Goal: Feedback & Contribution: Leave review/rating

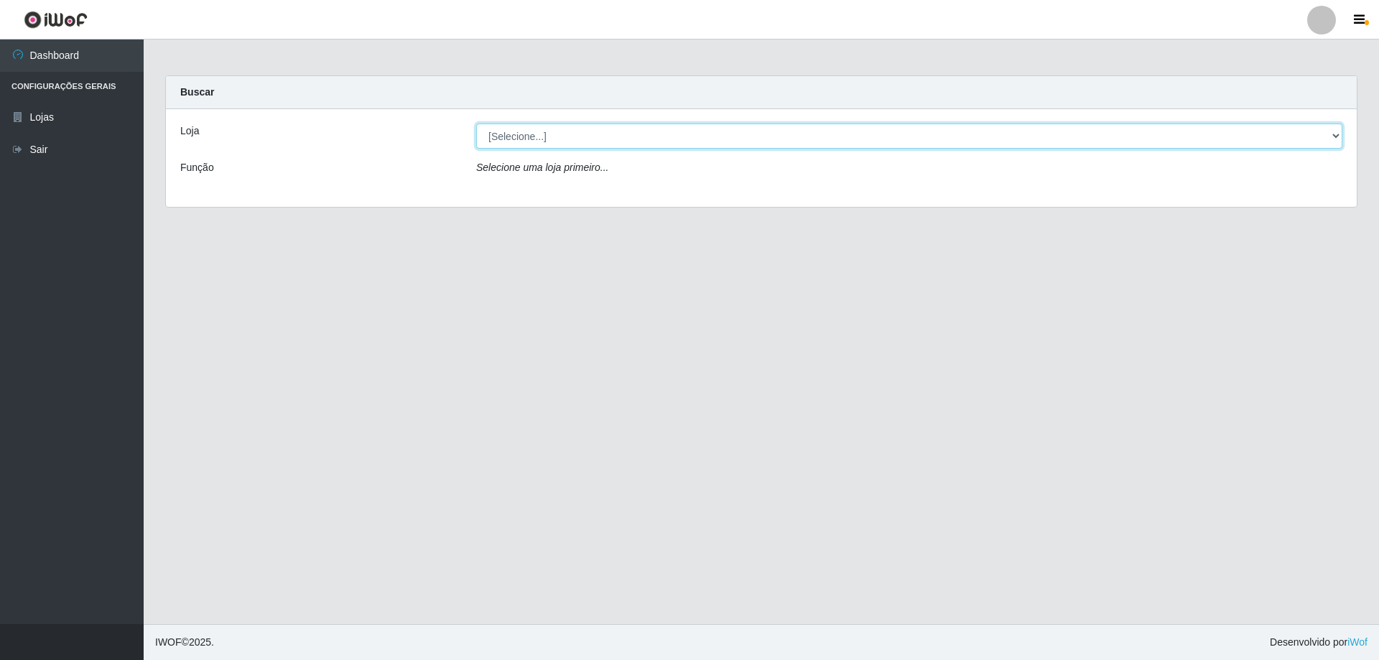
click at [584, 143] on select "[Selecione...] Atacado Vem - [STREET_ADDRESS]" at bounding box center [909, 136] width 866 height 25
select select "461"
click at [476, 124] on select "[Selecione...] Atacado Vem - [STREET_ADDRESS]" at bounding box center [909, 136] width 866 height 25
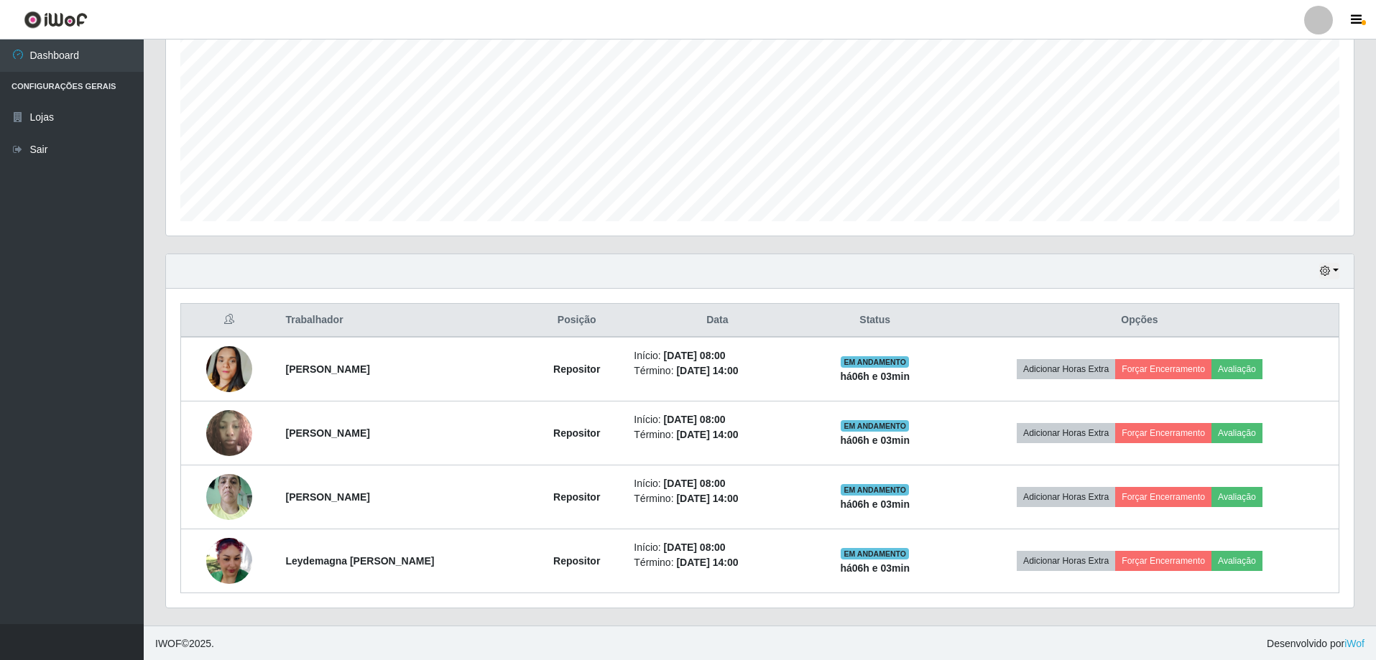
scroll to position [294, 0]
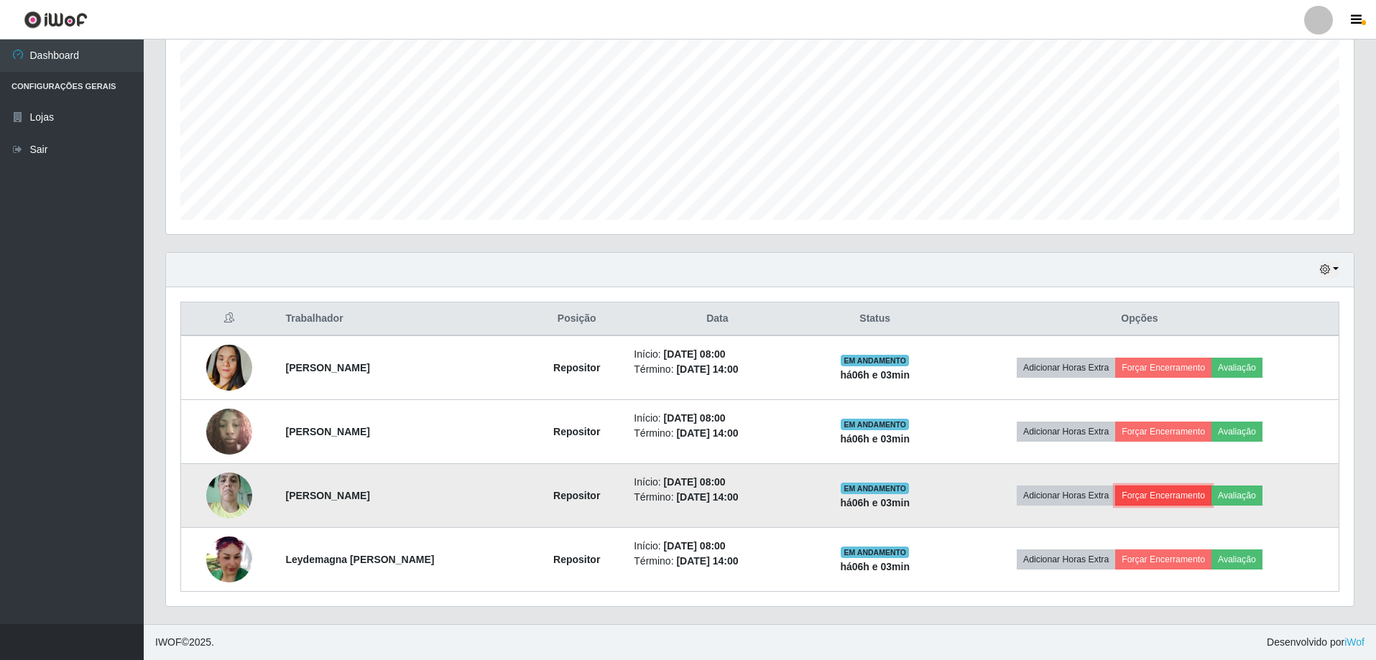
click at [1169, 500] on button "Forçar Encerramento" at bounding box center [1163, 496] width 96 height 20
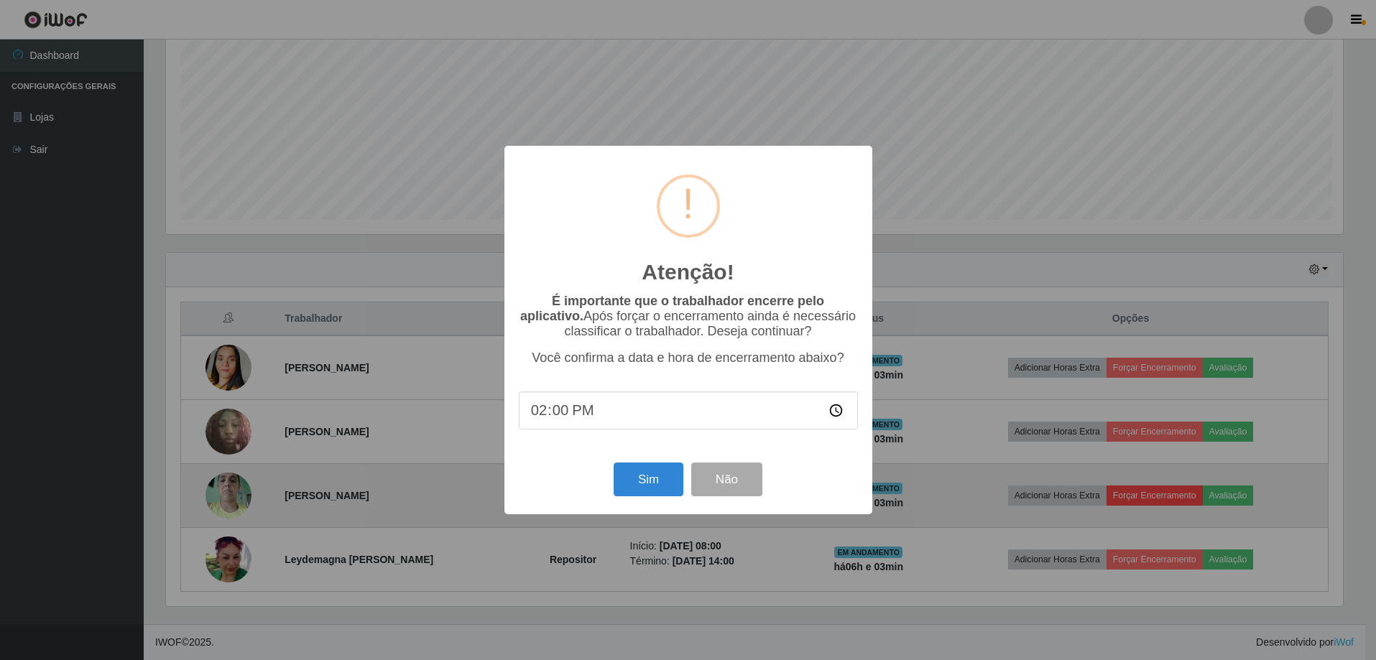
scroll to position [298, 1180]
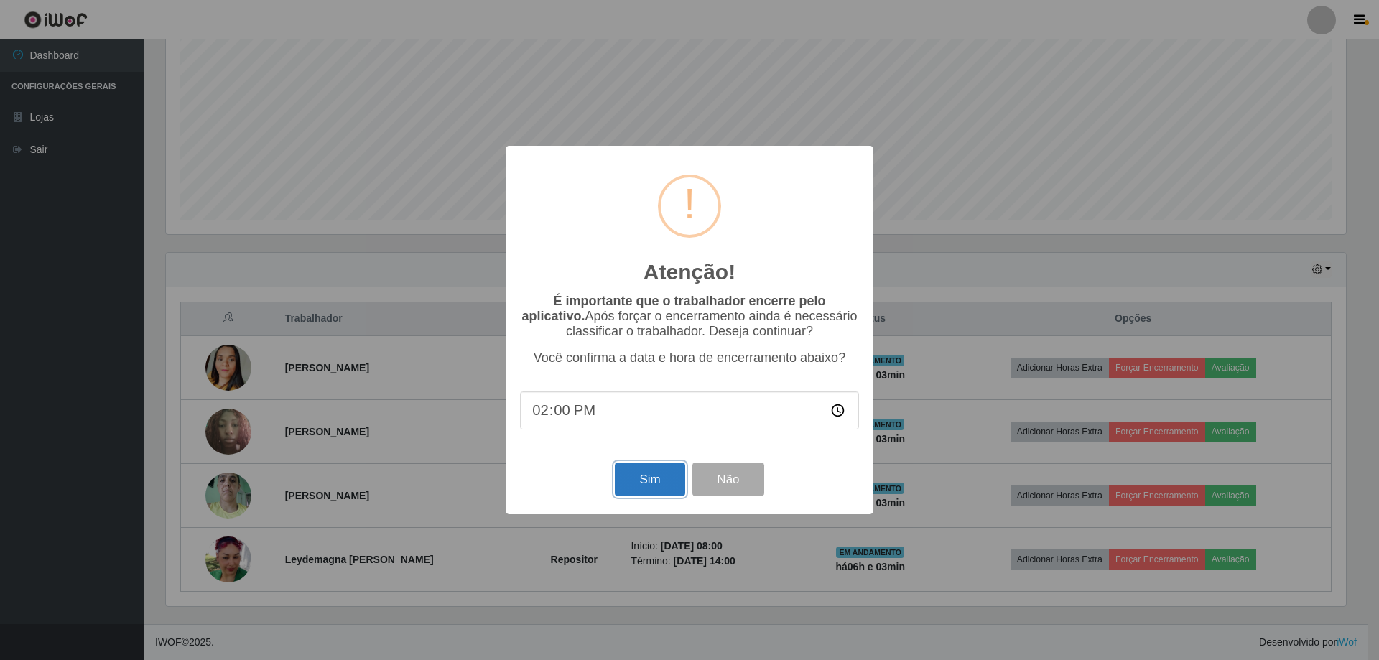
click at [651, 479] on button "Sim" at bounding box center [650, 480] width 70 height 34
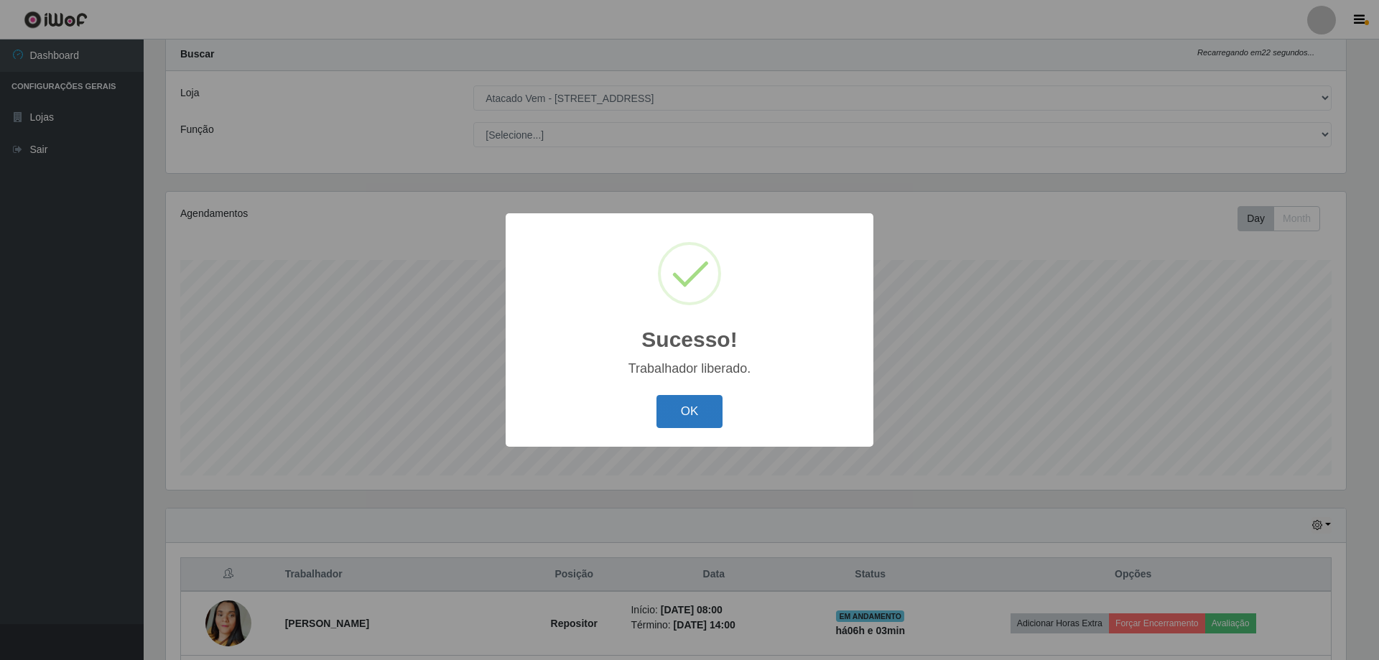
click at [701, 407] on button "OK" at bounding box center [690, 412] width 67 height 34
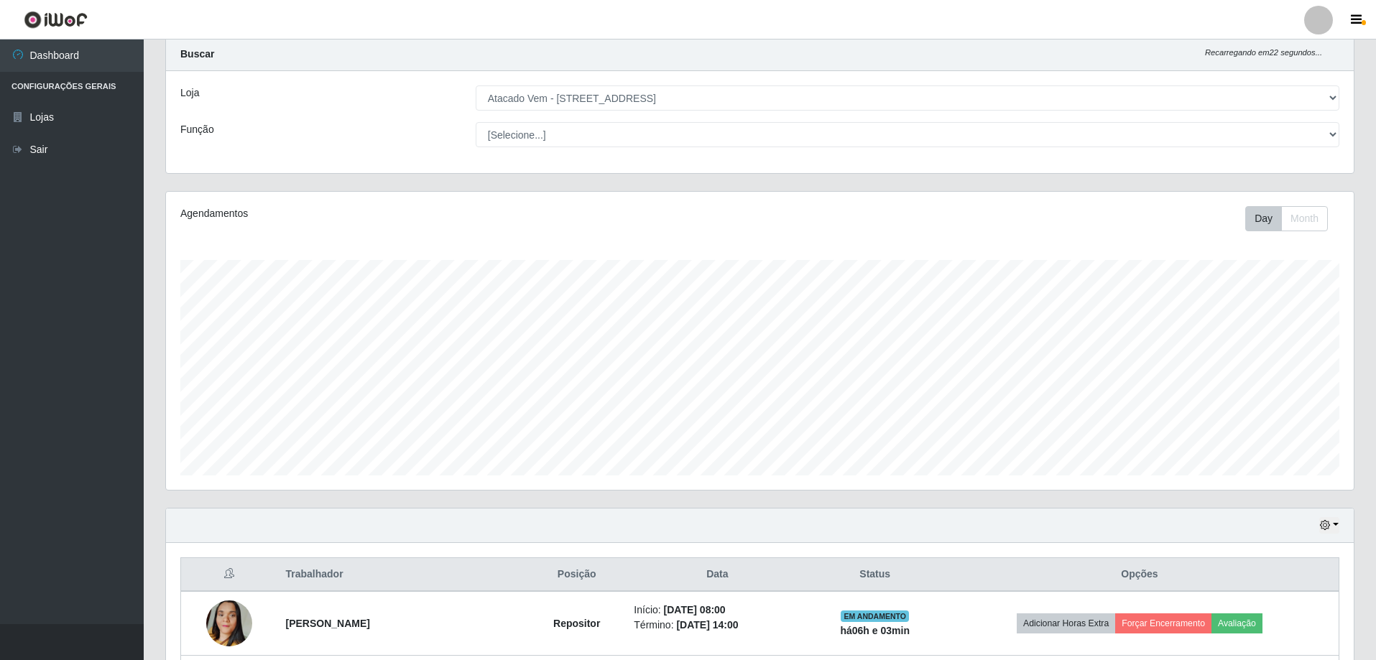
scroll to position [230, 0]
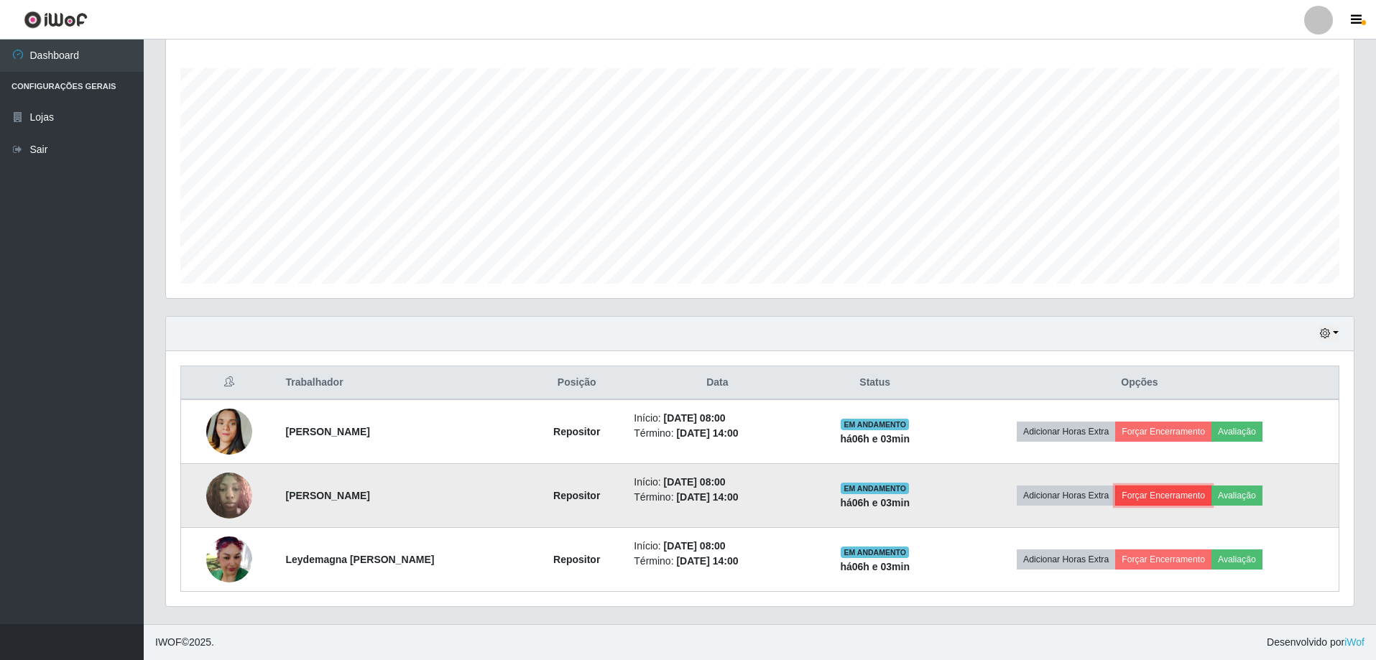
click at [1167, 499] on button "Forçar Encerramento" at bounding box center [1163, 496] width 96 height 20
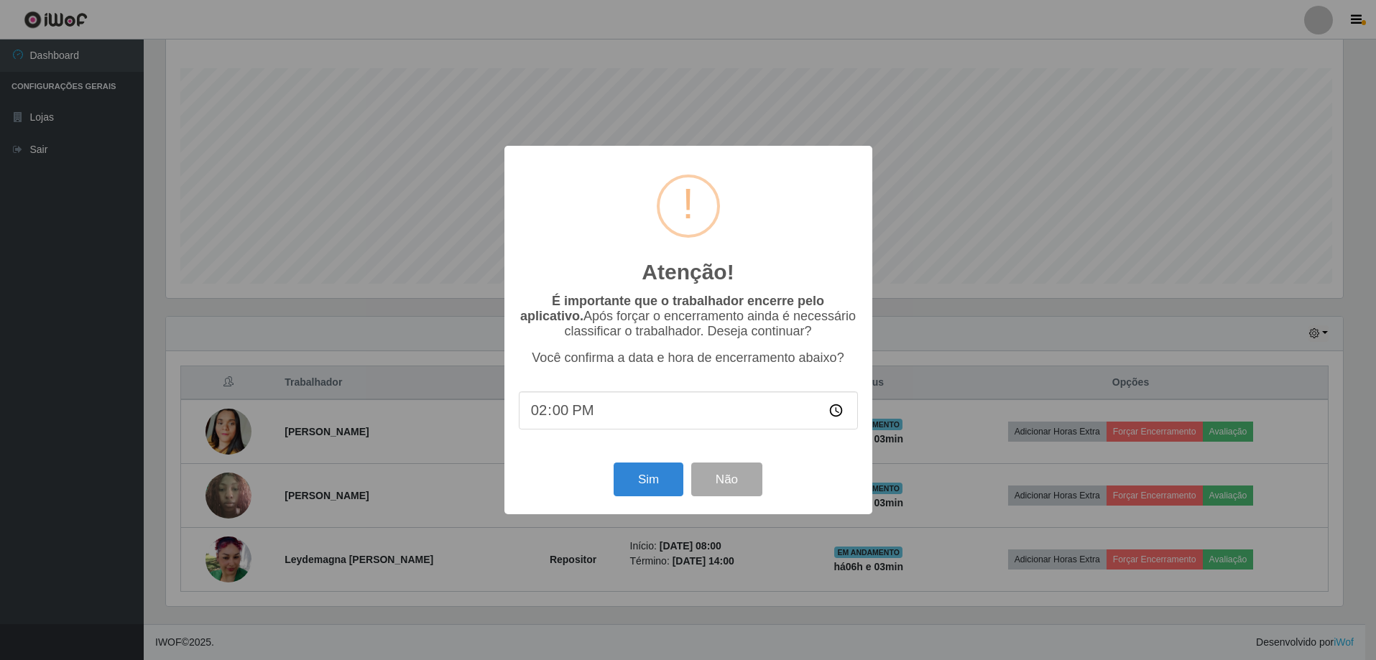
scroll to position [298, 1180]
click at [666, 483] on button "Sim" at bounding box center [650, 480] width 70 height 34
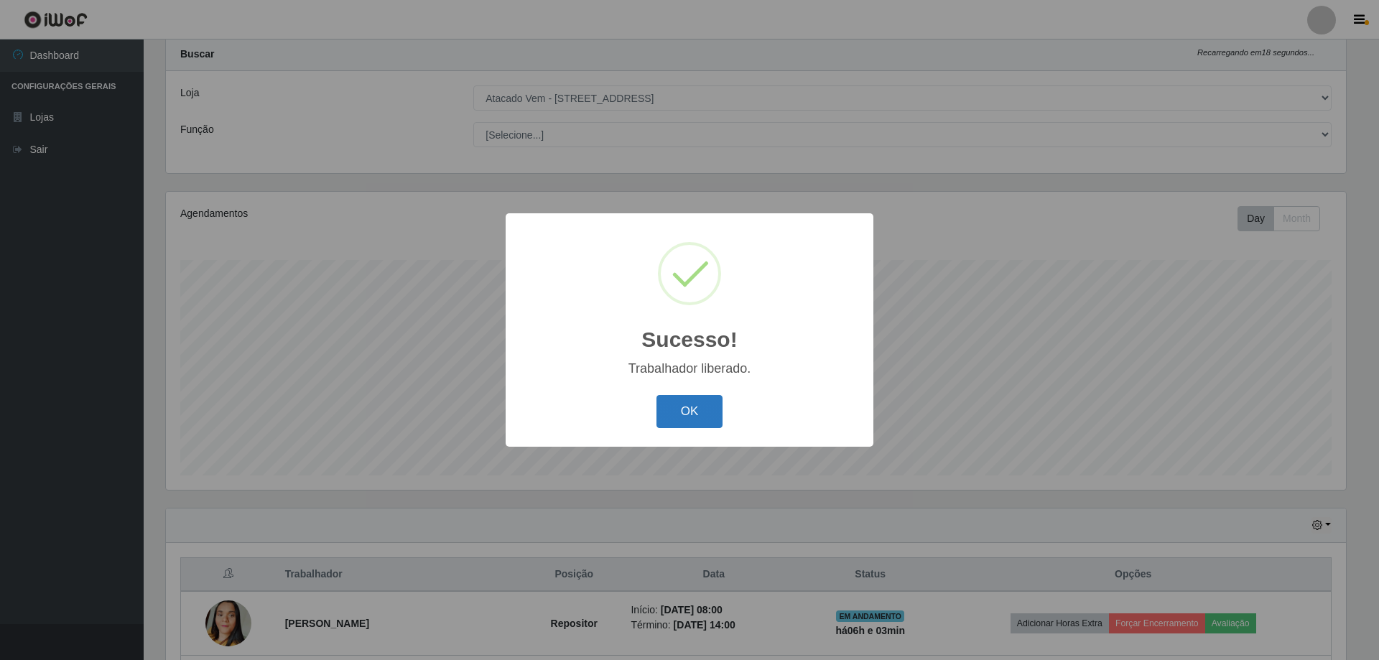
click at [689, 417] on button "OK" at bounding box center [690, 412] width 67 height 34
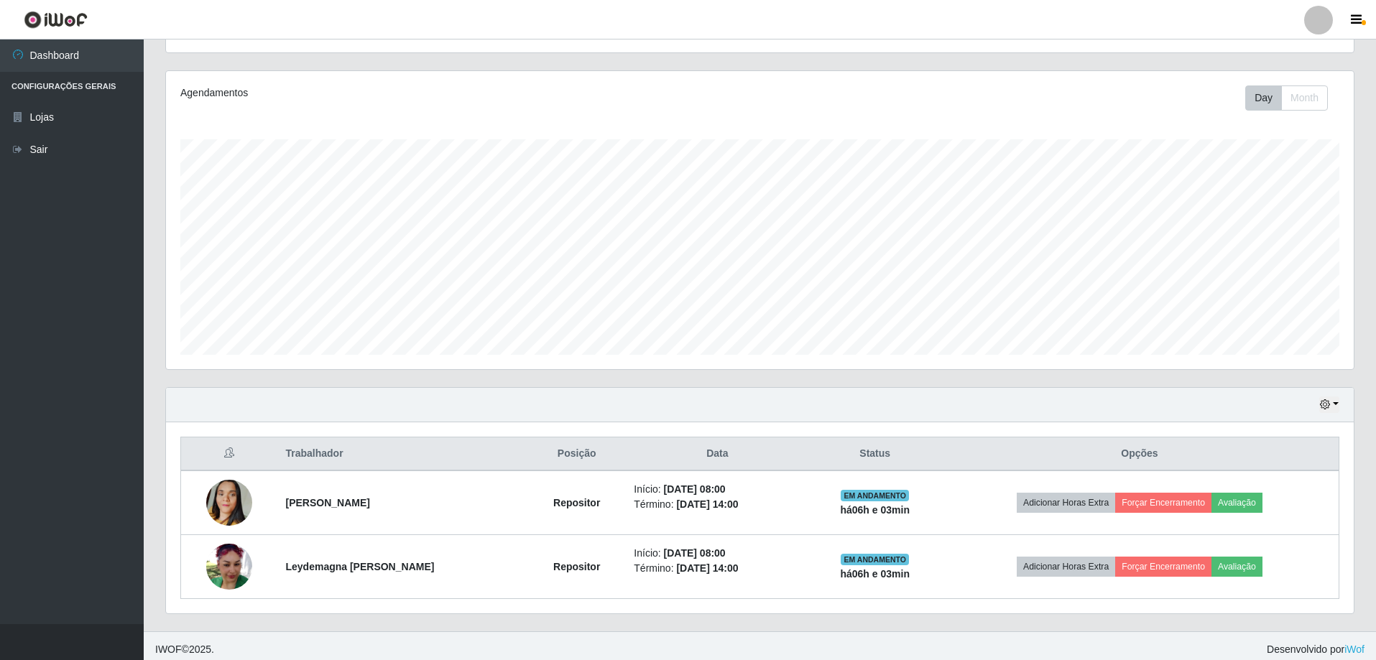
scroll to position [166, 0]
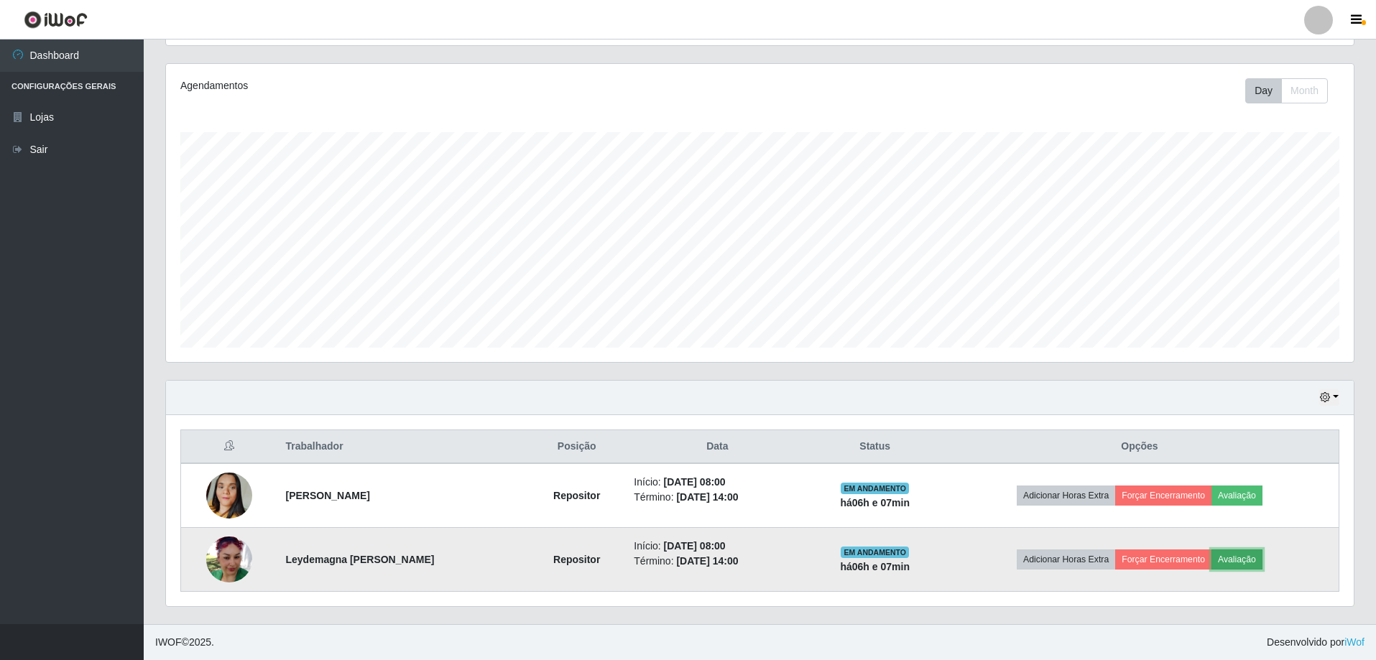
click at [1248, 558] on button "Avaliação" at bounding box center [1236, 560] width 51 height 20
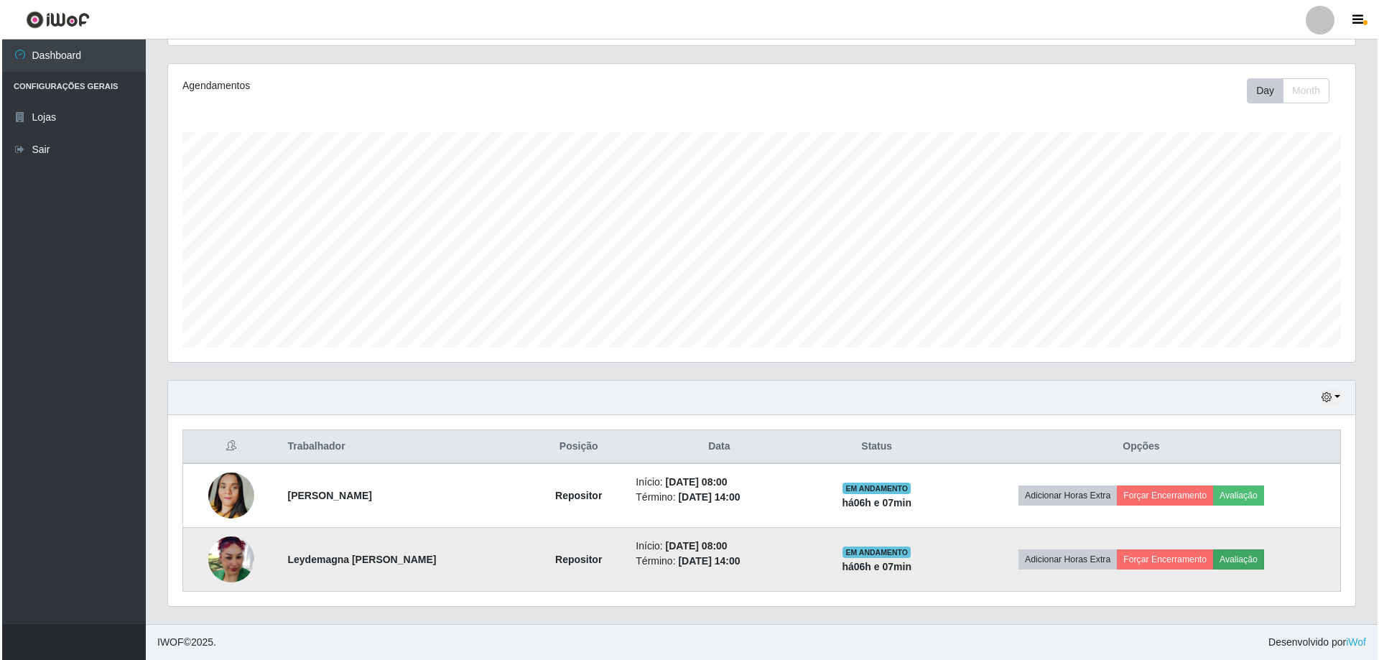
scroll to position [298, 1180]
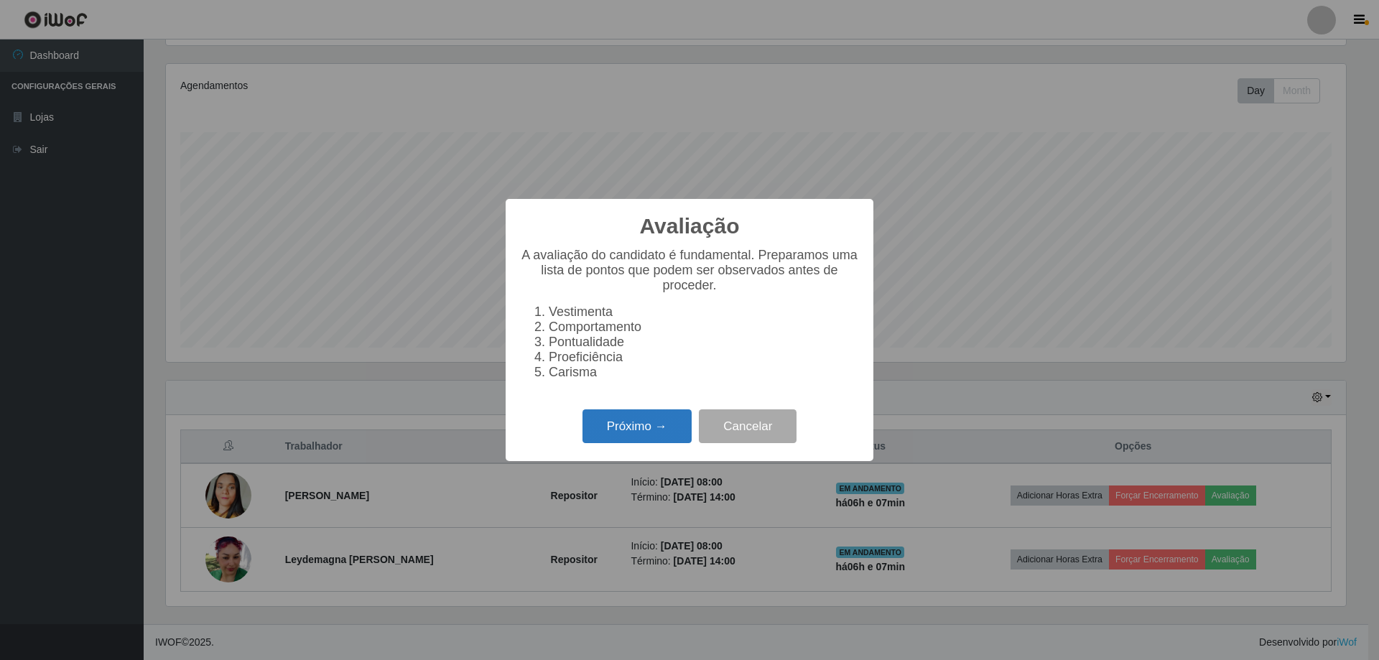
click at [636, 440] on button "Próximo →" at bounding box center [637, 427] width 109 height 34
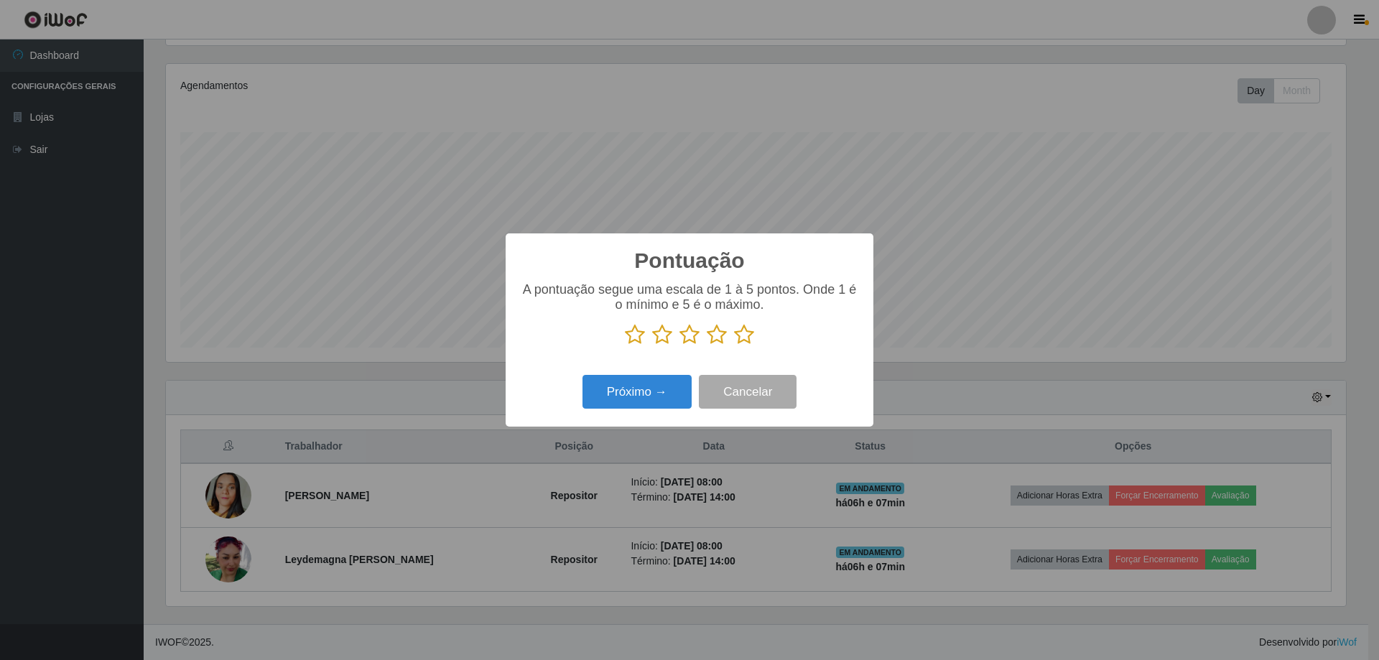
click at [658, 340] on icon at bounding box center [662, 335] width 20 height 22
click at [652, 346] on input "radio" at bounding box center [652, 346] width 0 height 0
click at [652, 389] on button "Próximo →" at bounding box center [637, 392] width 109 height 34
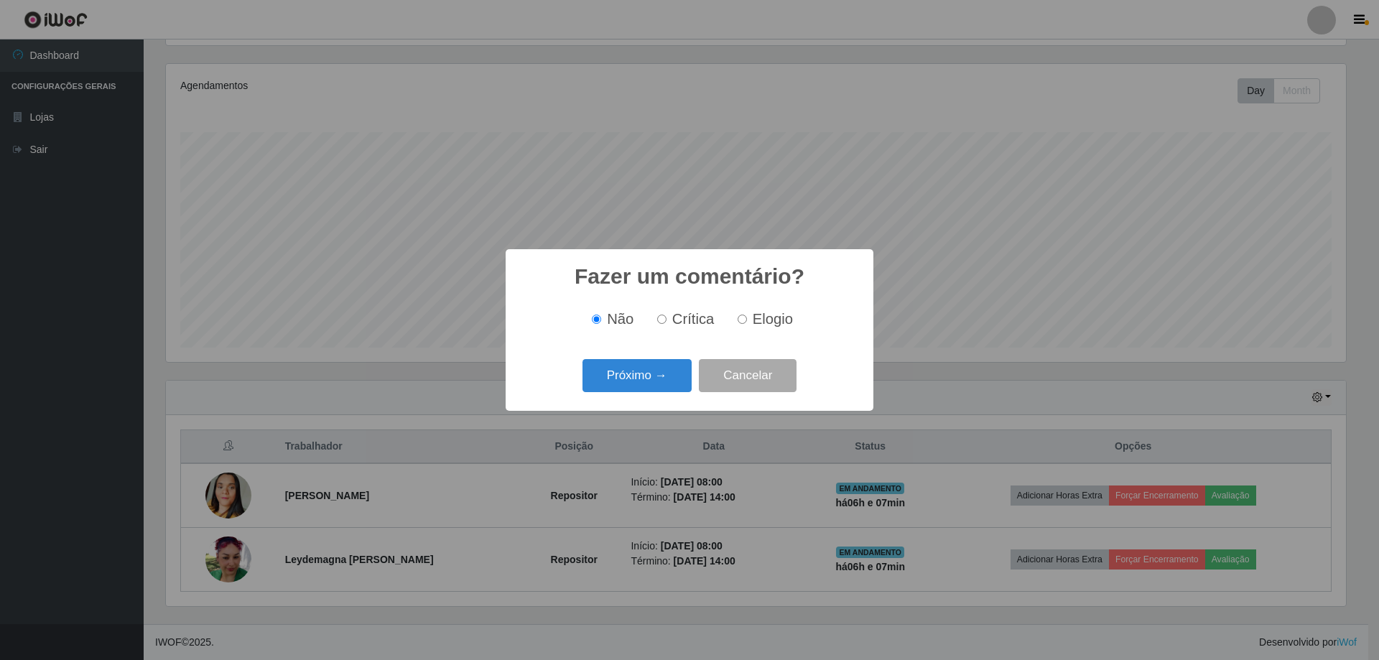
click at [670, 318] on label "Crítica" at bounding box center [683, 319] width 63 height 17
click at [667, 318] on input "Crítica" at bounding box center [661, 319] width 9 height 9
radio input "true"
click at [637, 387] on button "Próximo →" at bounding box center [637, 376] width 109 height 34
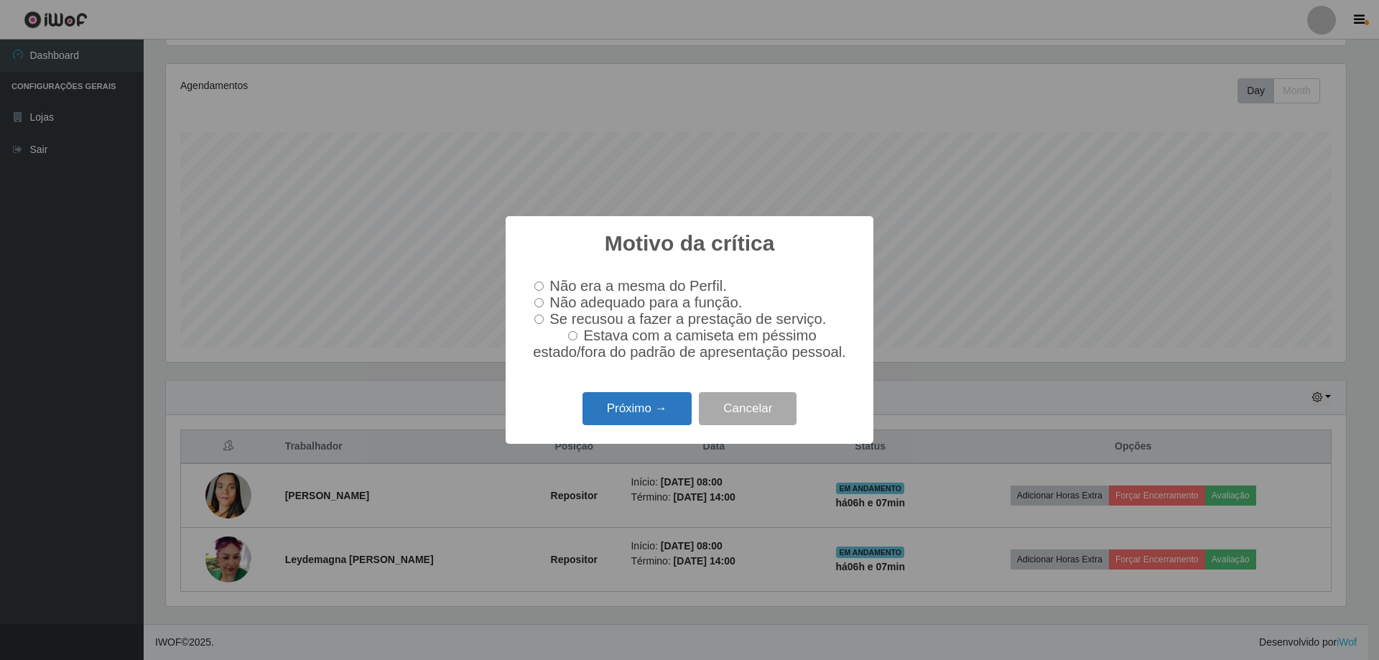
click at [638, 408] on button "Próximo →" at bounding box center [637, 409] width 109 height 34
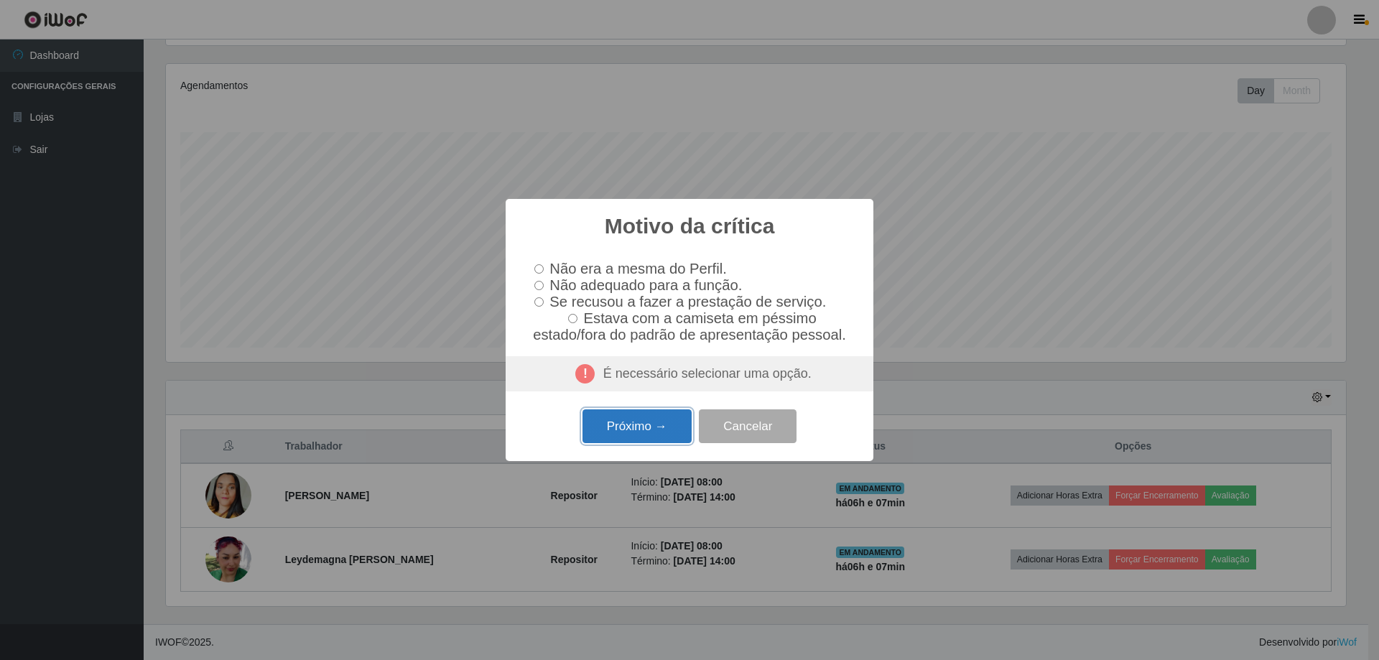
click at [640, 425] on button "Próximo →" at bounding box center [637, 427] width 109 height 34
click at [667, 387] on div "É necessário selecionar uma opção." at bounding box center [690, 374] width 368 height 36
click at [539, 267] on input "Não era a mesma do Perfil." at bounding box center [539, 268] width 9 height 9
radio input "true"
click at [539, 281] on input "Não adequado para a função." at bounding box center [539, 285] width 9 height 9
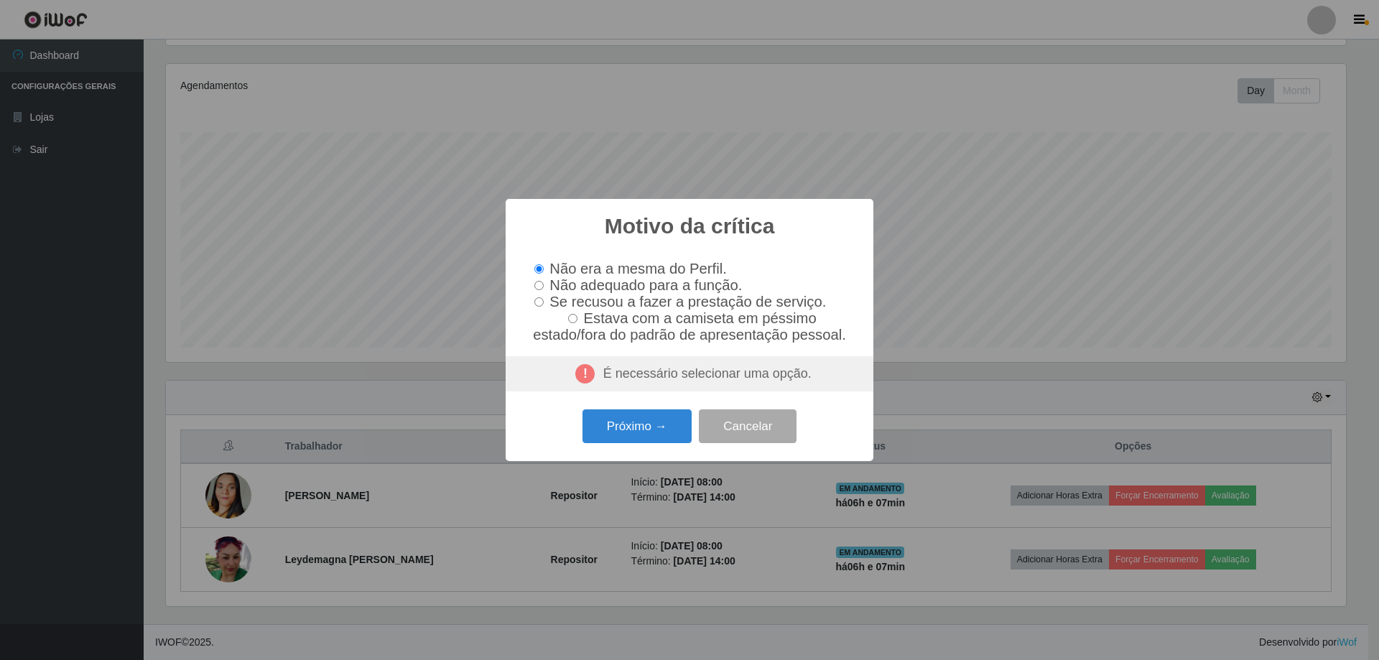
radio input "true"
click at [540, 281] on input "Não adequado para a função." at bounding box center [539, 285] width 9 height 9
click at [641, 433] on button "Próximo →" at bounding box center [637, 427] width 109 height 34
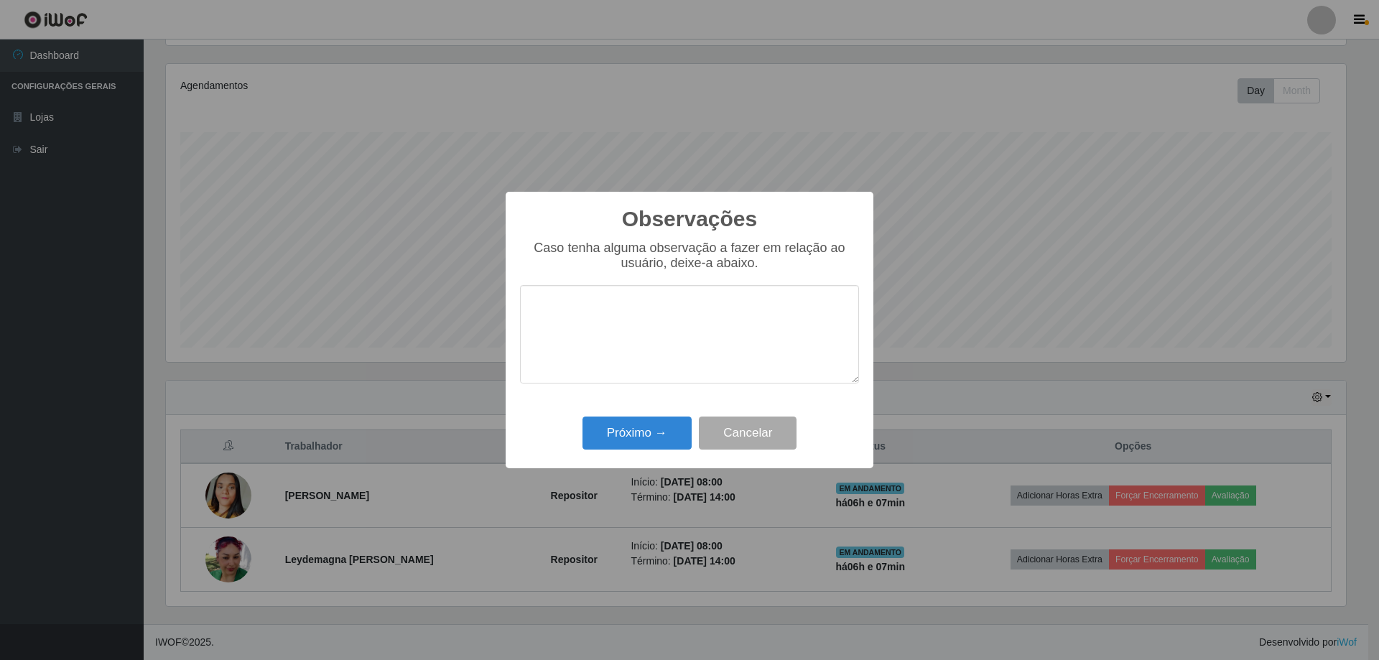
click at [603, 327] on textarea at bounding box center [689, 334] width 339 height 98
type textarea "o prestador de serviço e muito devagar nas tarefas entregas para executar"
click at [662, 432] on button "Próximo →" at bounding box center [637, 434] width 109 height 34
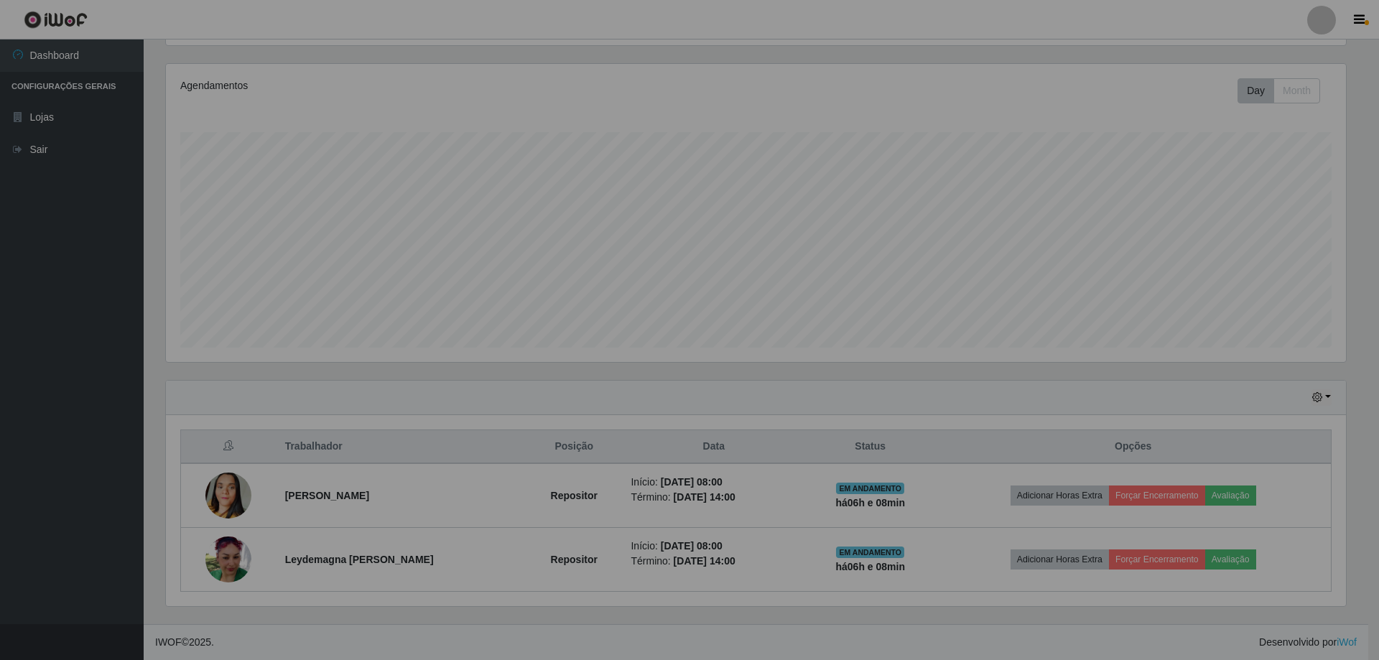
scroll to position [298, 1188]
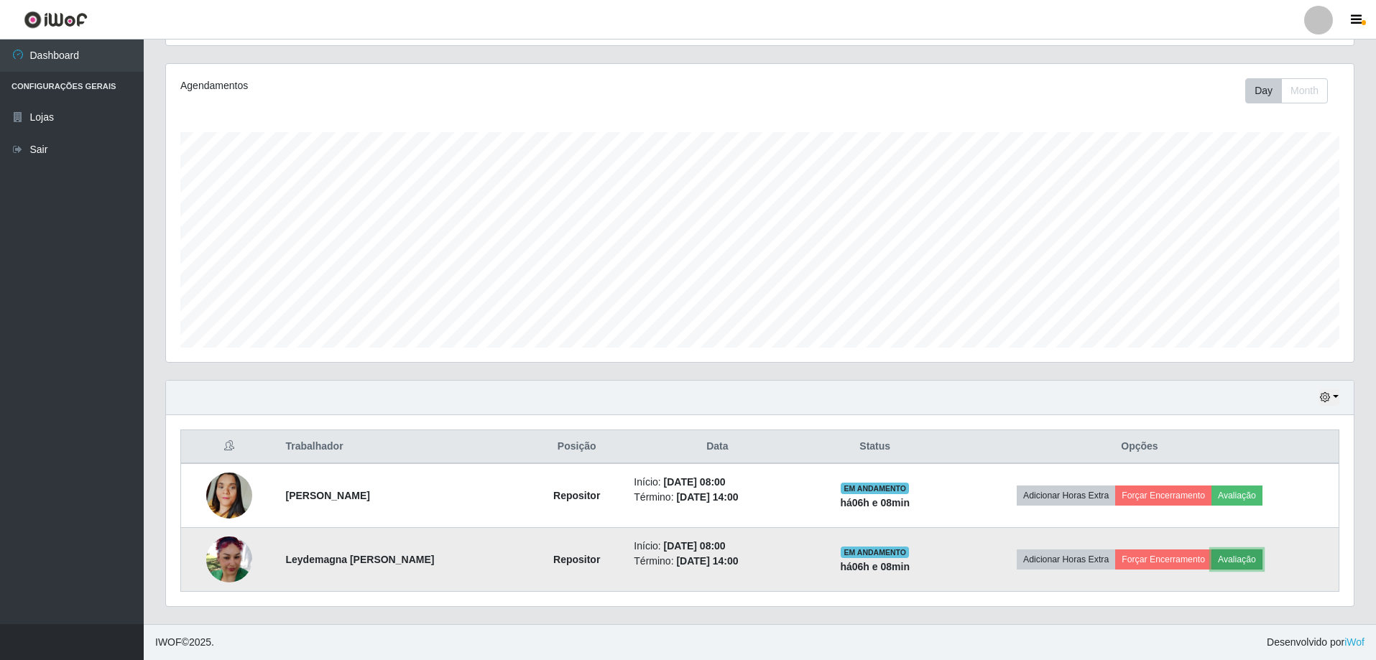
click at [1231, 563] on button "Avaliação" at bounding box center [1236, 560] width 51 height 20
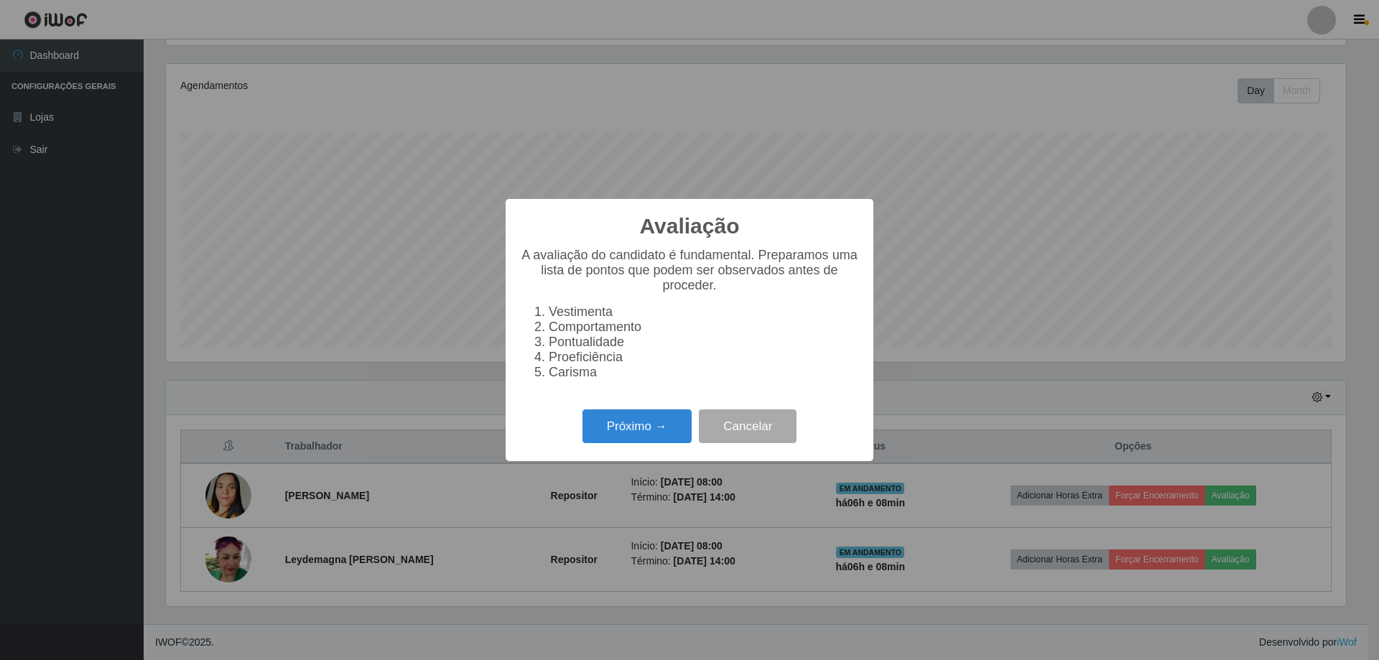
scroll to position [298, 1180]
click at [619, 429] on button "Próximo →" at bounding box center [637, 427] width 109 height 34
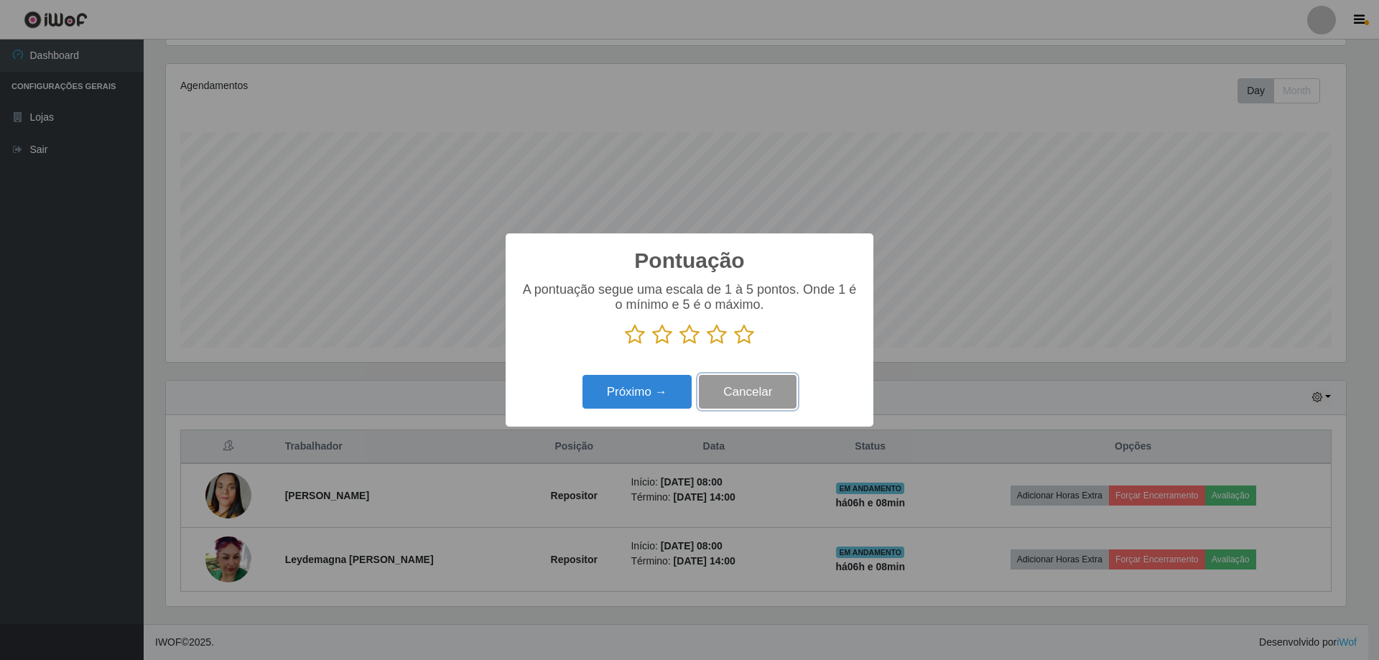
click at [721, 391] on button "Cancelar" at bounding box center [748, 392] width 98 height 34
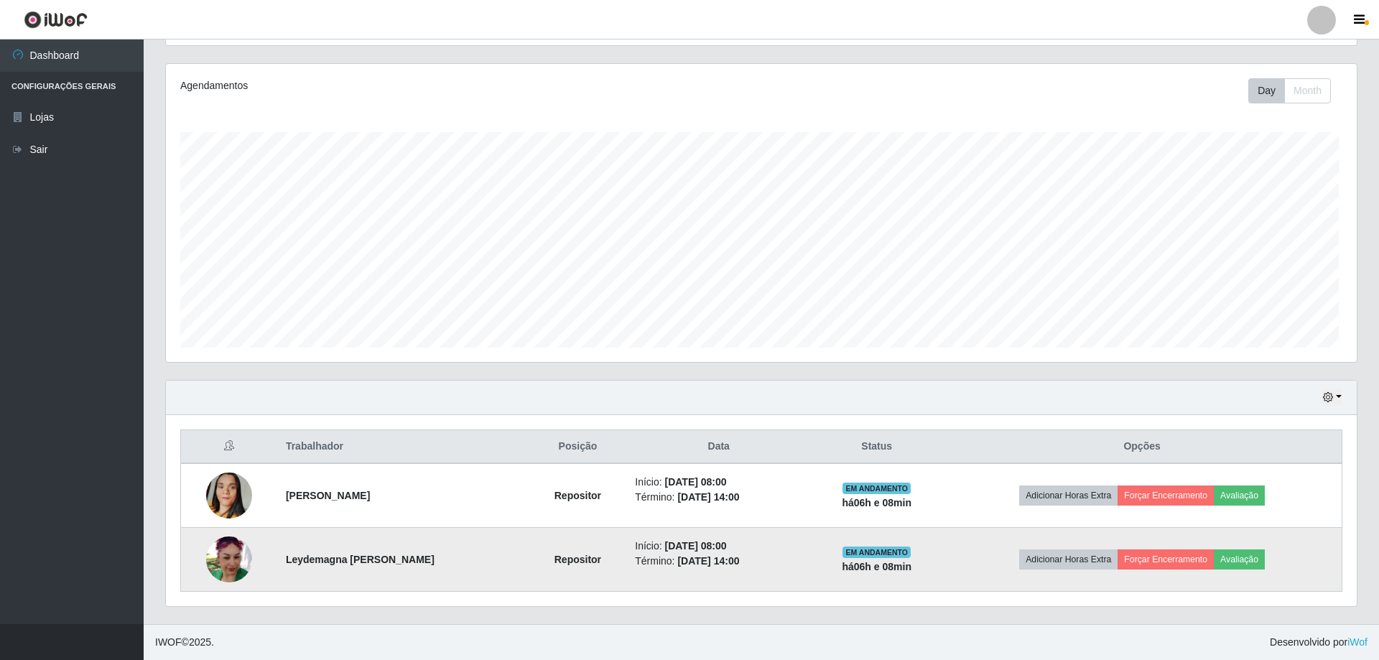
scroll to position [298, 1188]
click at [1191, 560] on button "Forçar Encerramento" at bounding box center [1163, 560] width 96 height 20
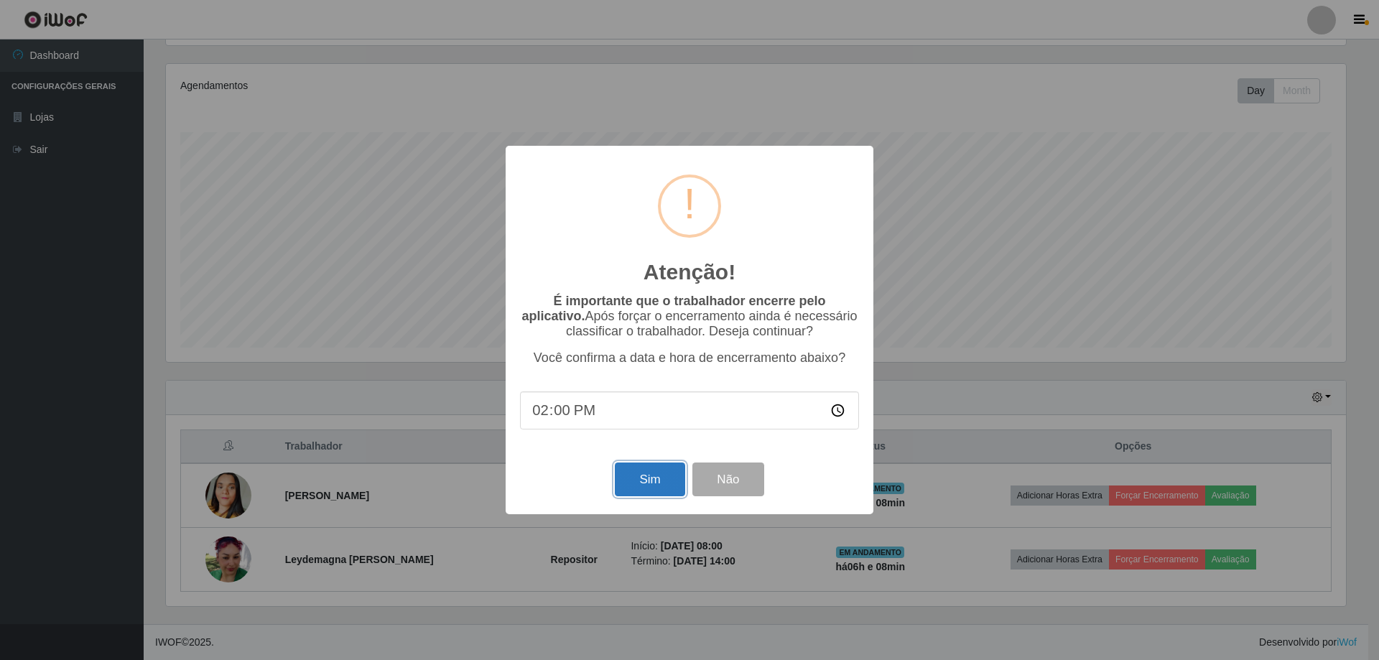
click at [632, 486] on button "Sim" at bounding box center [650, 480] width 70 height 34
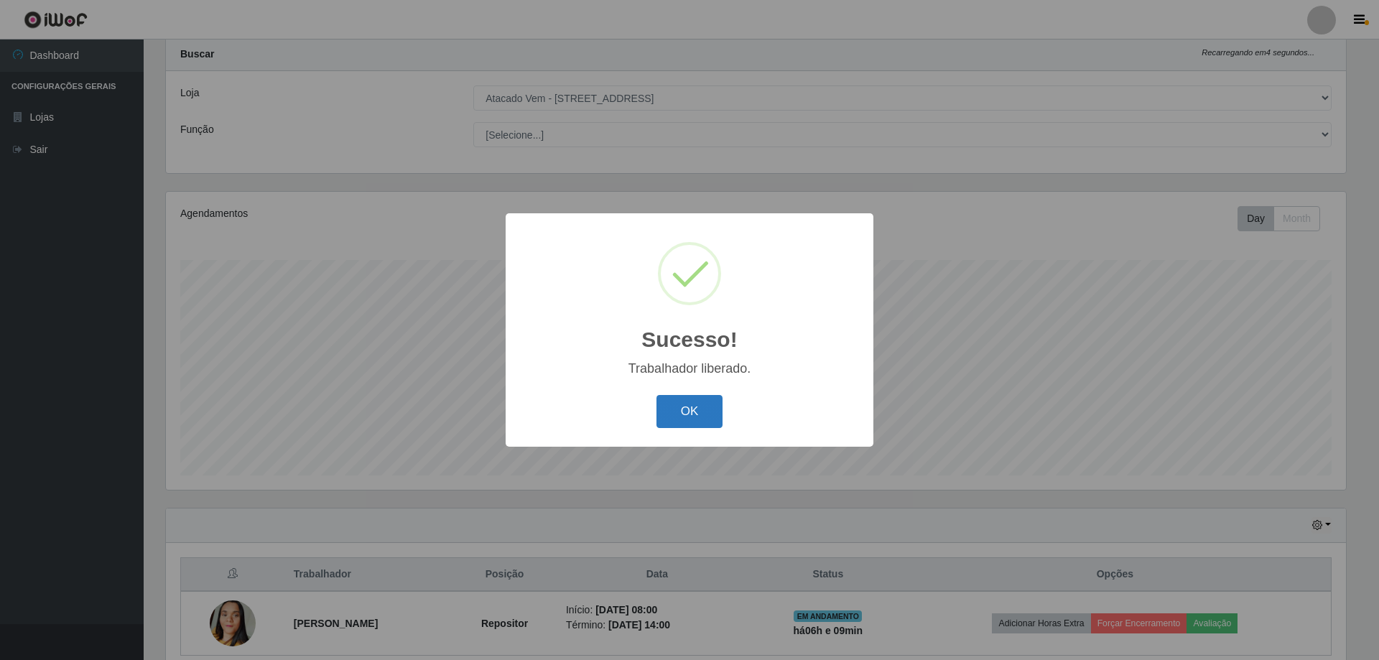
click at [692, 405] on button "OK" at bounding box center [690, 412] width 67 height 34
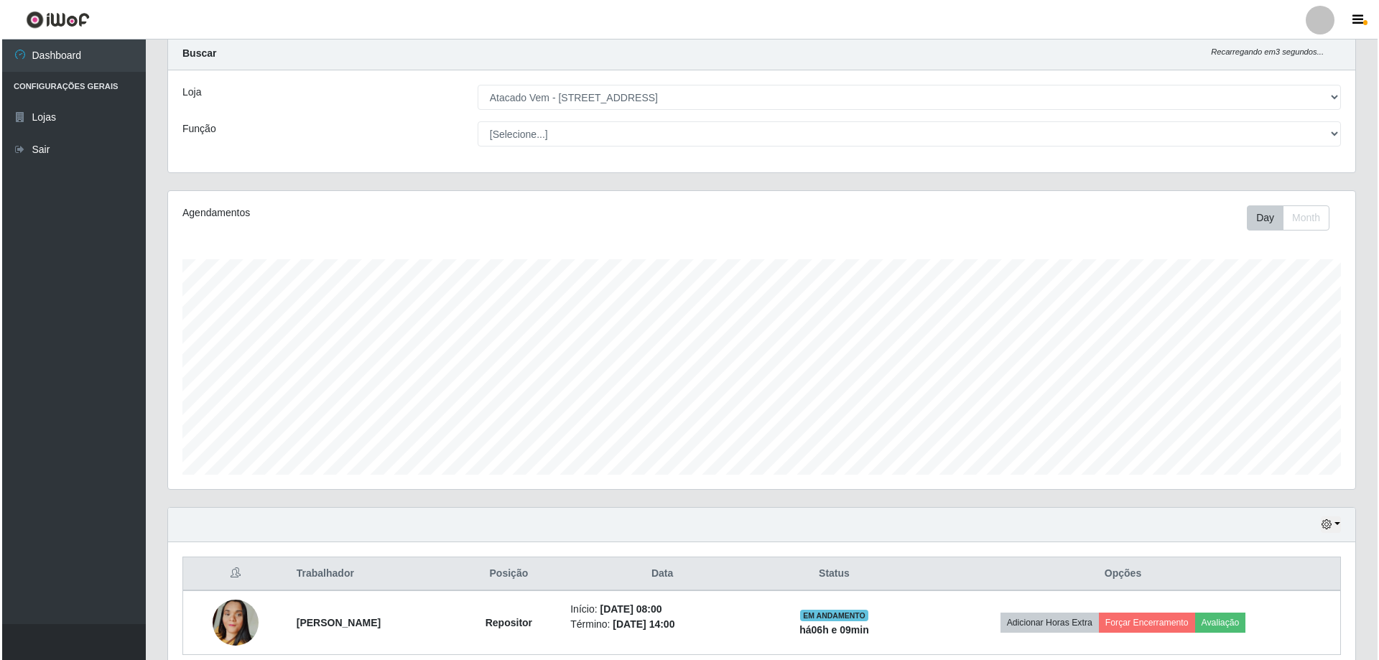
scroll to position [102, 0]
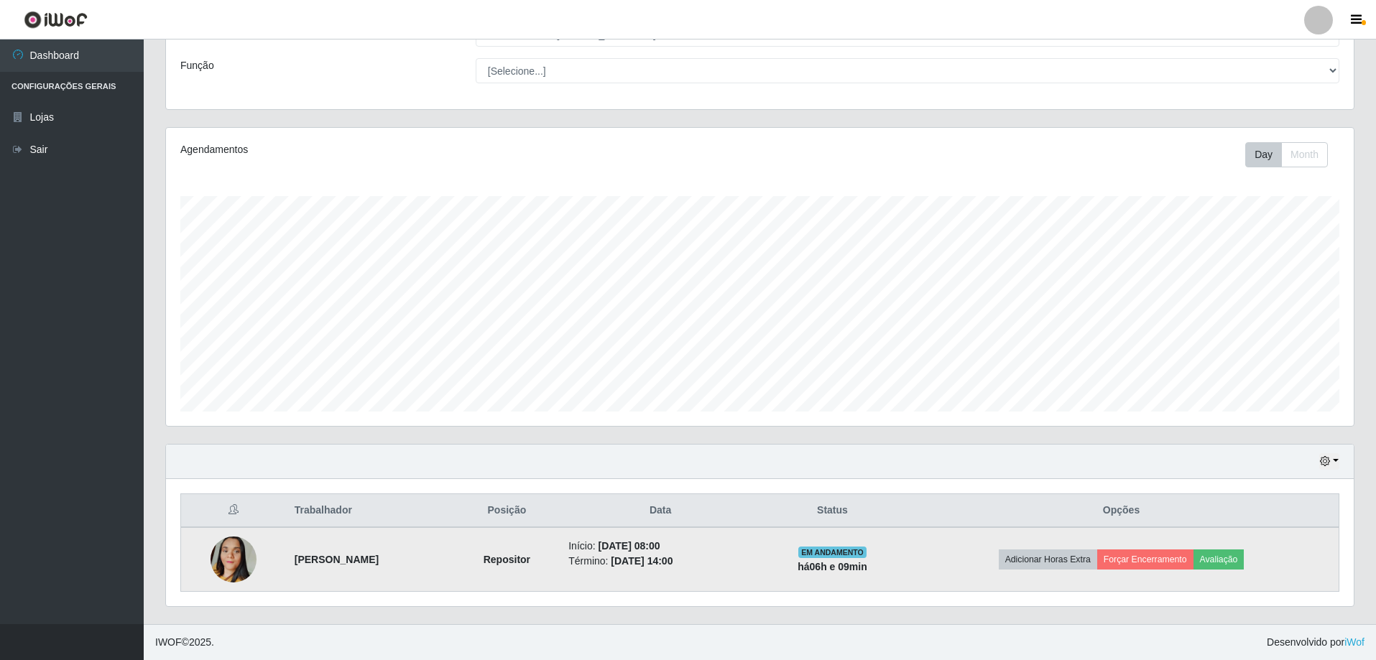
click at [240, 562] on img at bounding box center [234, 560] width 46 height 82
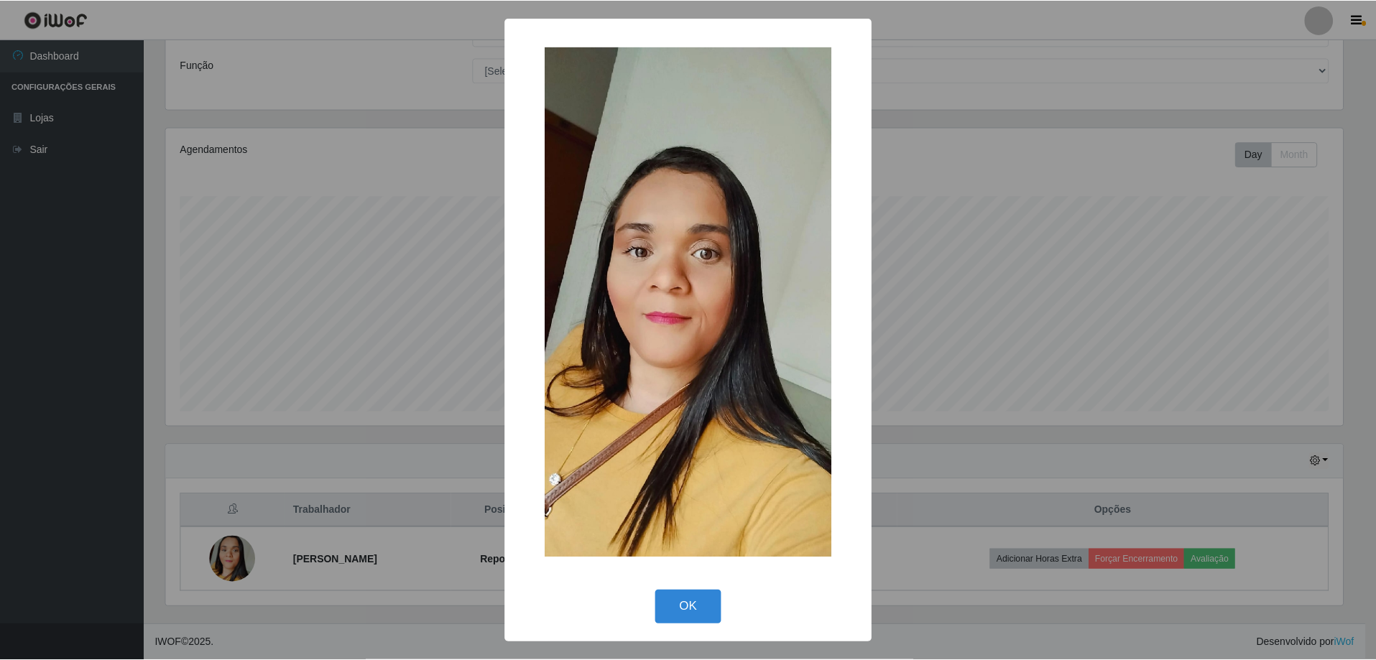
scroll to position [298, 1180]
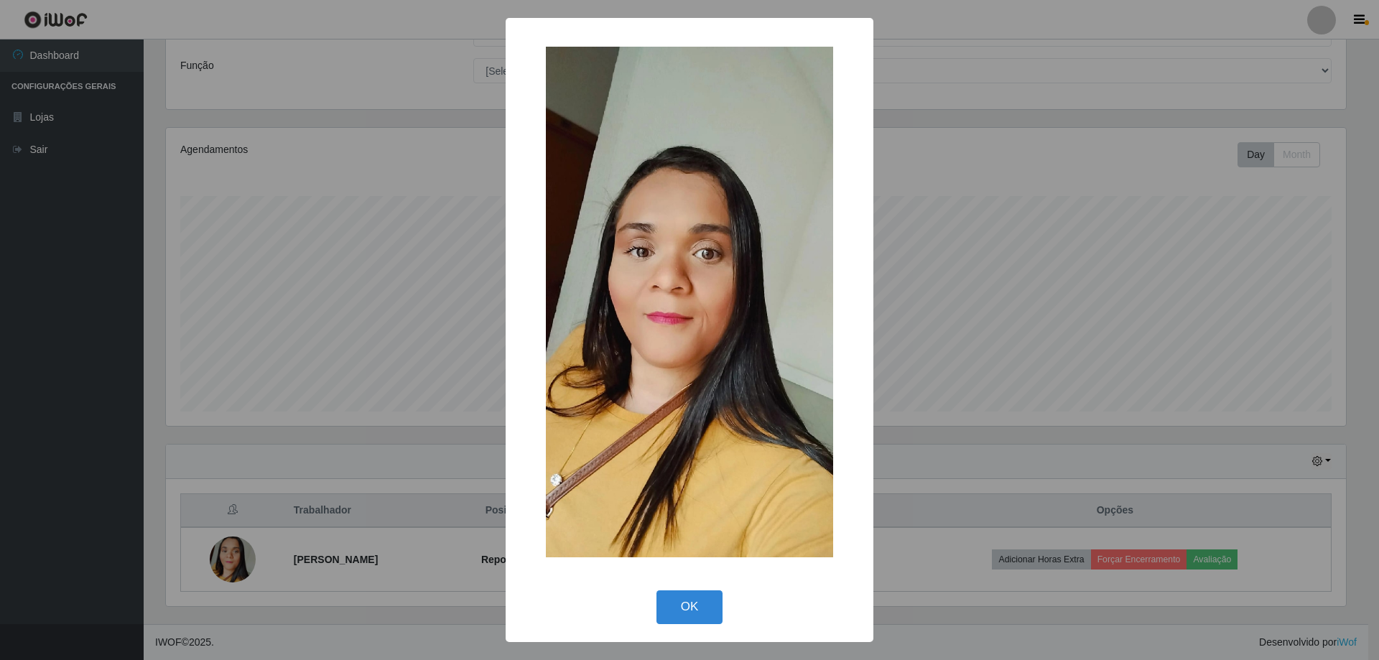
click at [387, 463] on div "× OK Cancel" at bounding box center [689, 330] width 1379 height 660
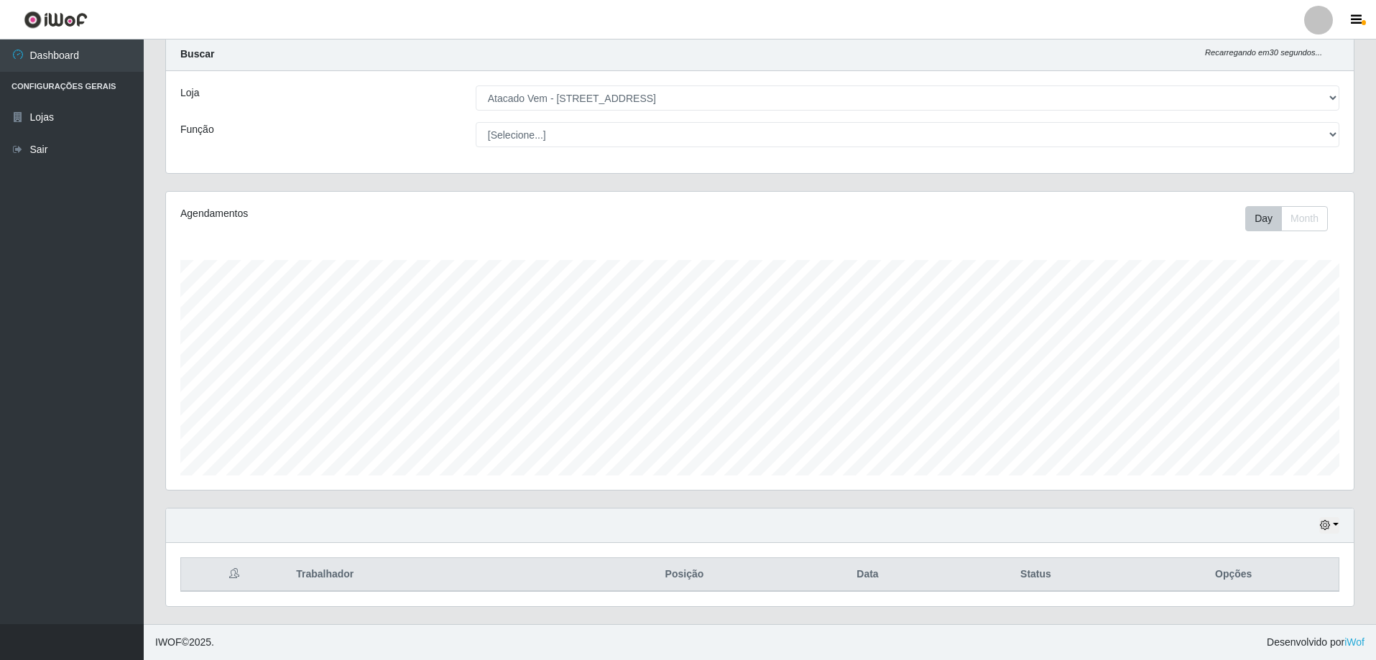
scroll to position [38, 0]
